Goal: Find specific page/section: Find specific page/section

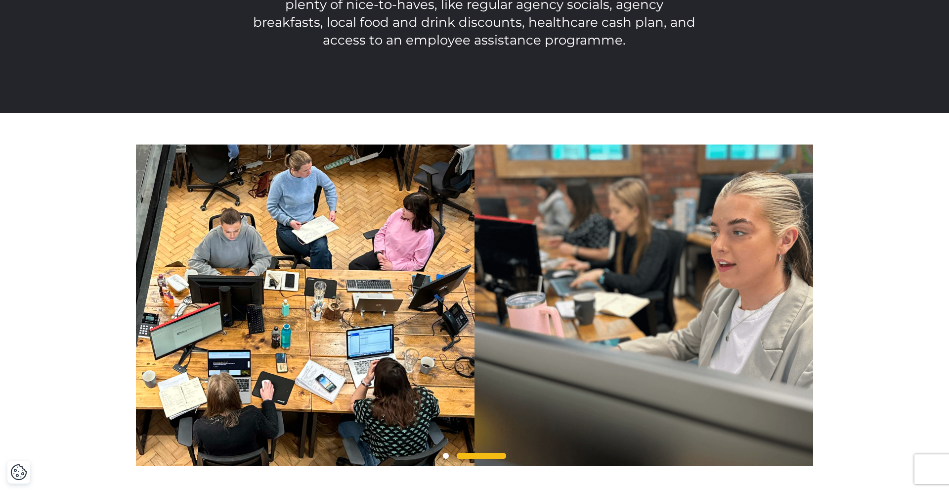
scroll to position [2251, 0]
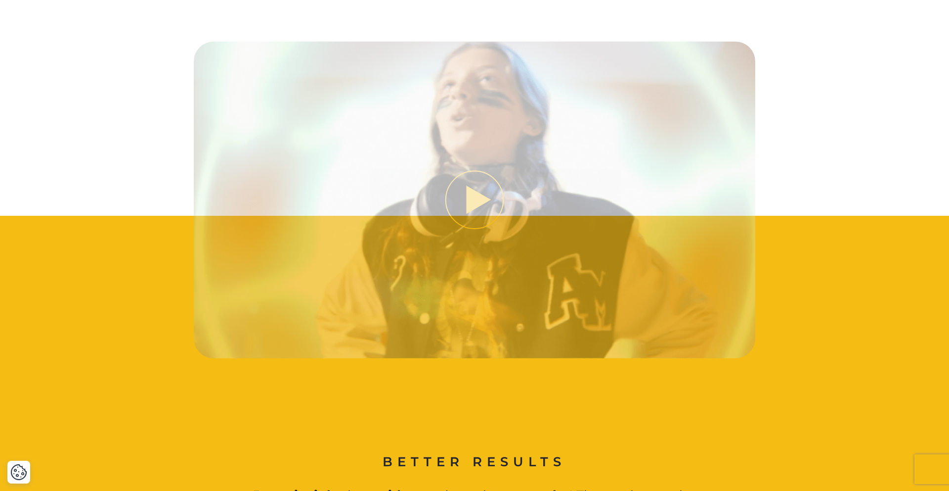
scroll to position [592, 0]
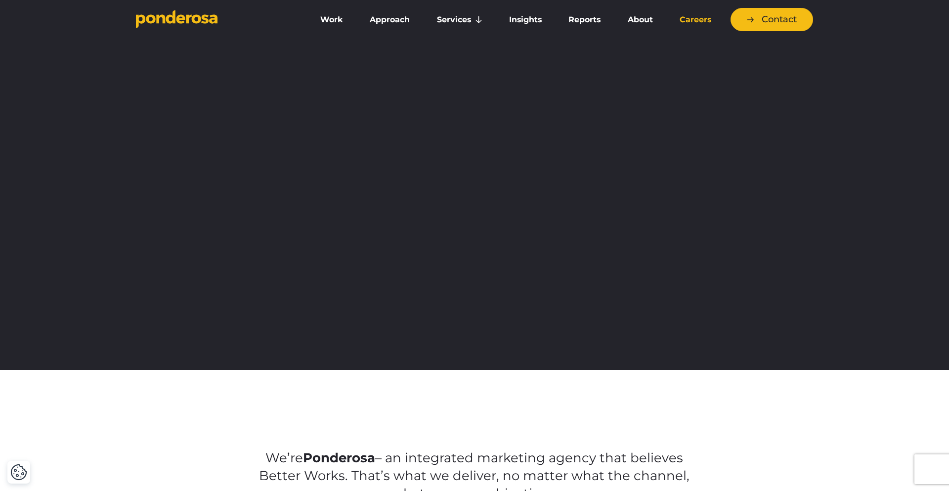
click at [701, 20] on link "Careers" at bounding box center [696, 19] width 54 height 21
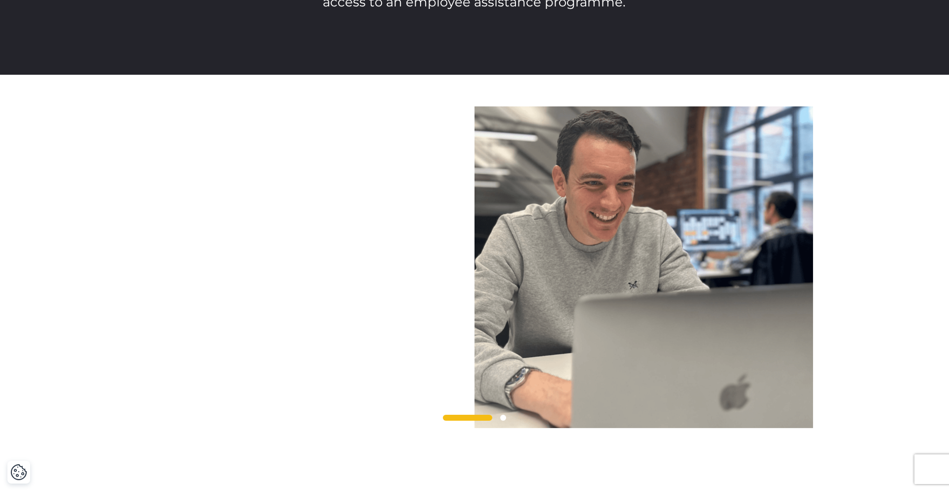
scroll to position [2298, 0]
